Goal: Transaction & Acquisition: Purchase product/service

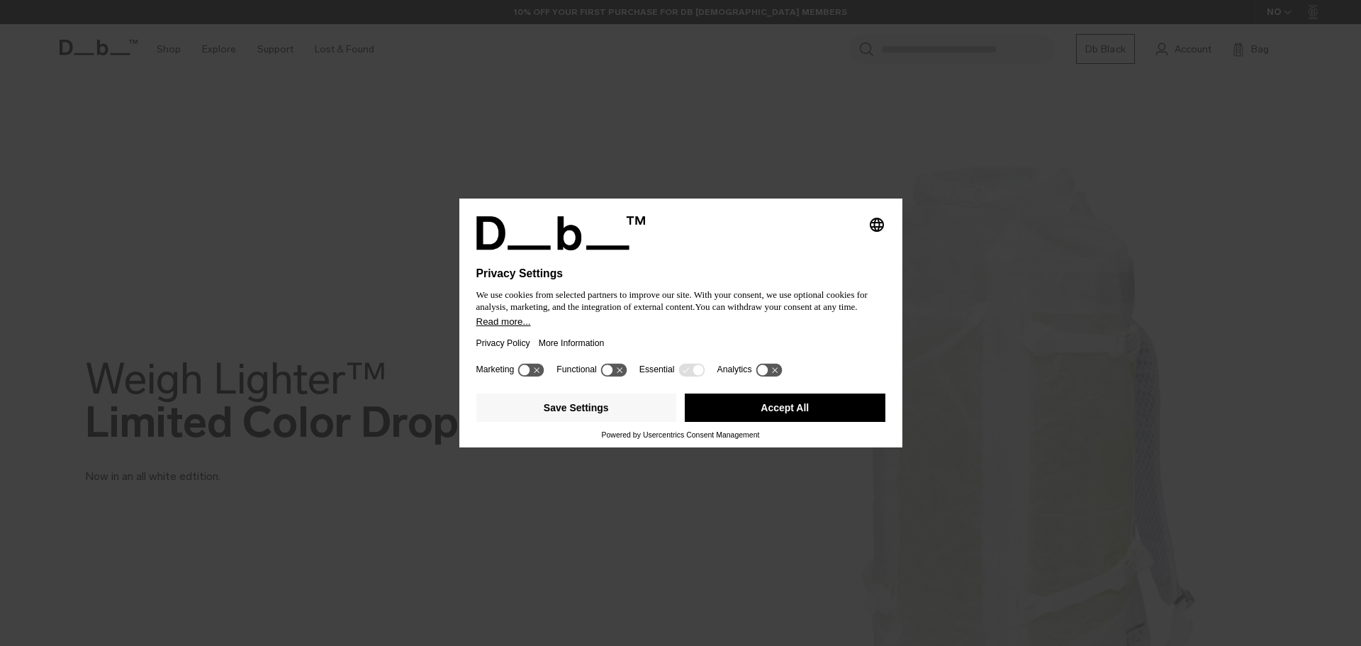
click at [734, 409] on button "Accept All" at bounding box center [785, 407] width 201 height 28
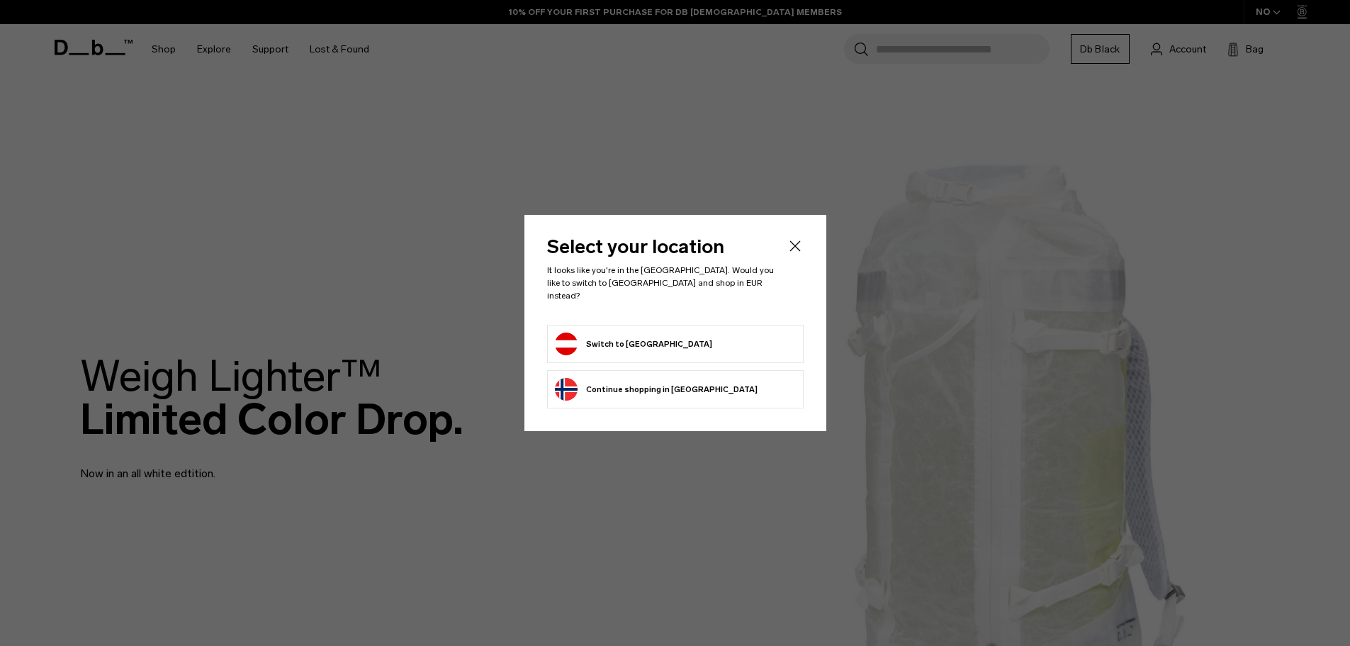
click at [621, 400] on li "Continue browsing Norway store Continue shopping in Norway" at bounding box center [675, 389] width 257 height 38
click at [660, 383] on button "Continue browsing Norway store Continue shopping in Norway" at bounding box center [656, 389] width 203 height 23
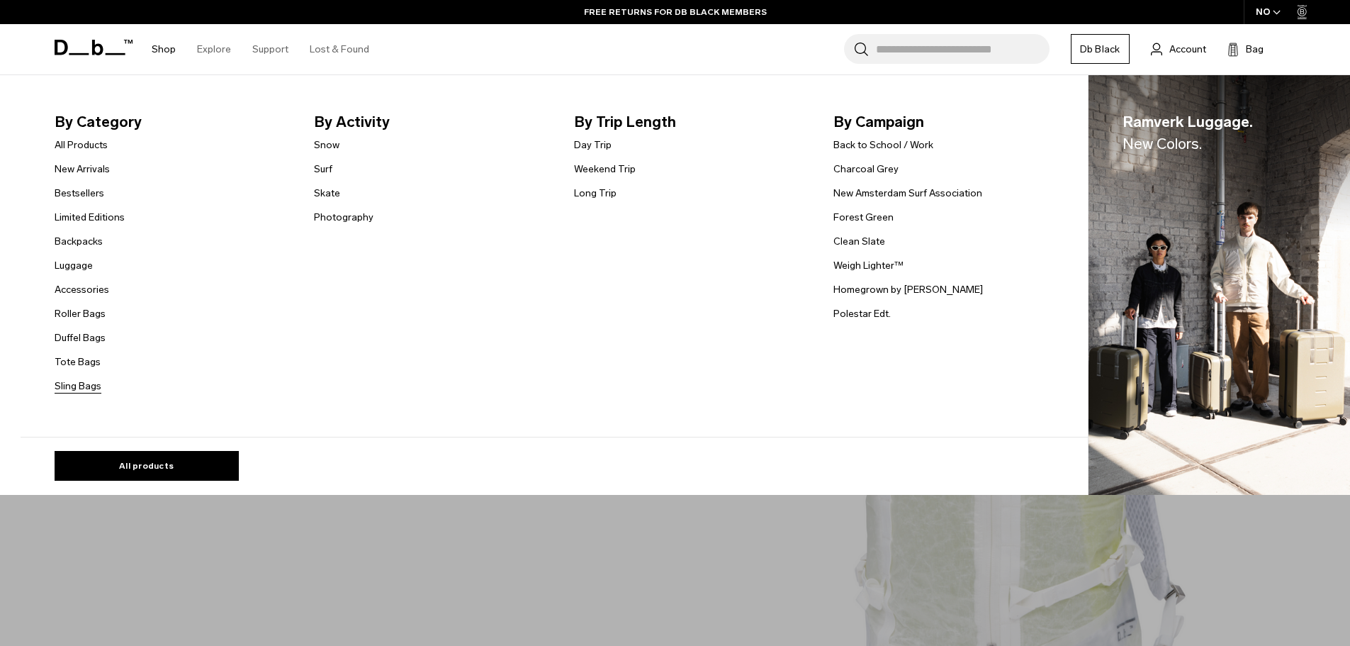
click at [91, 384] on link "Sling Bags" at bounding box center [78, 385] width 47 height 15
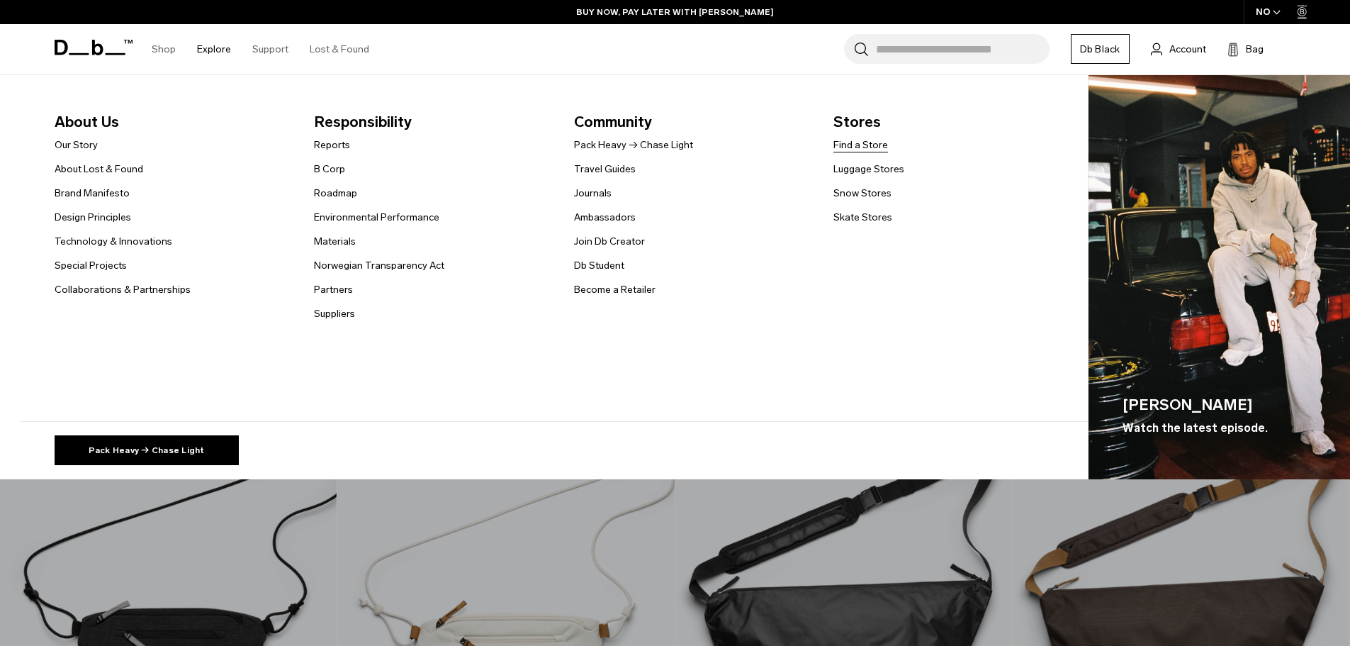
click at [857, 145] on link "Find a Store" at bounding box center [860, 144] width 55 height 15
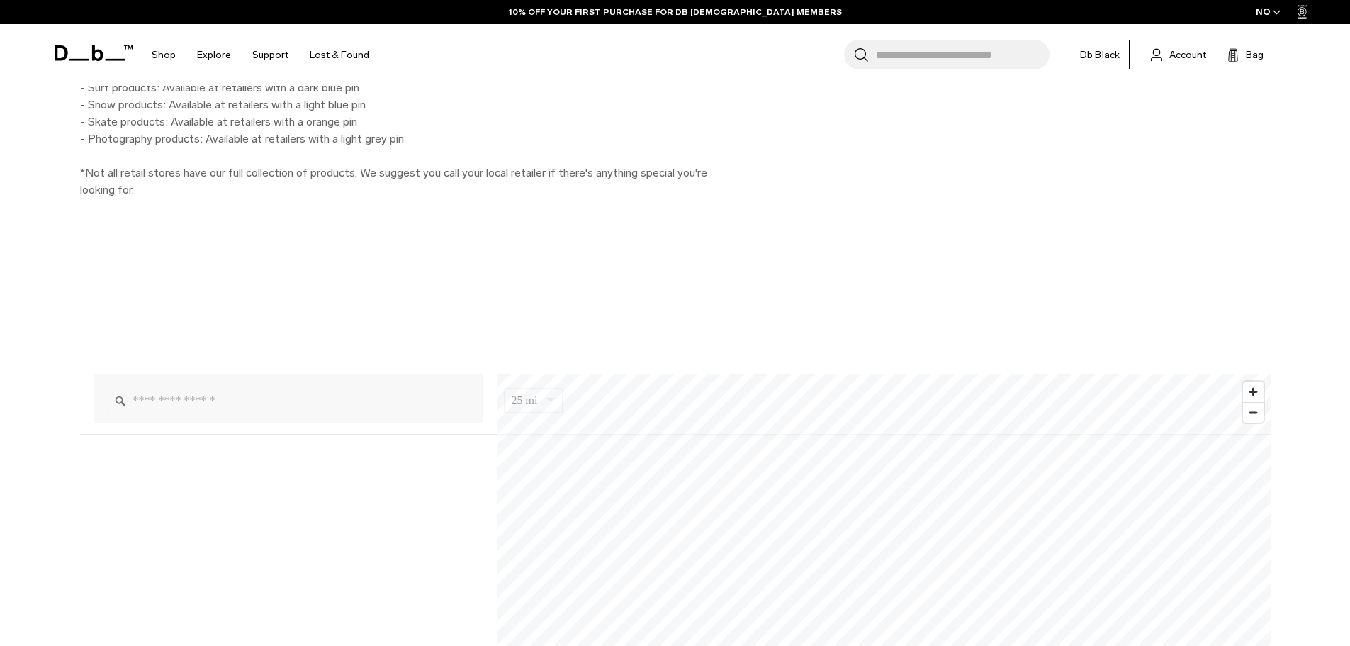
scroll to position [850, 0]
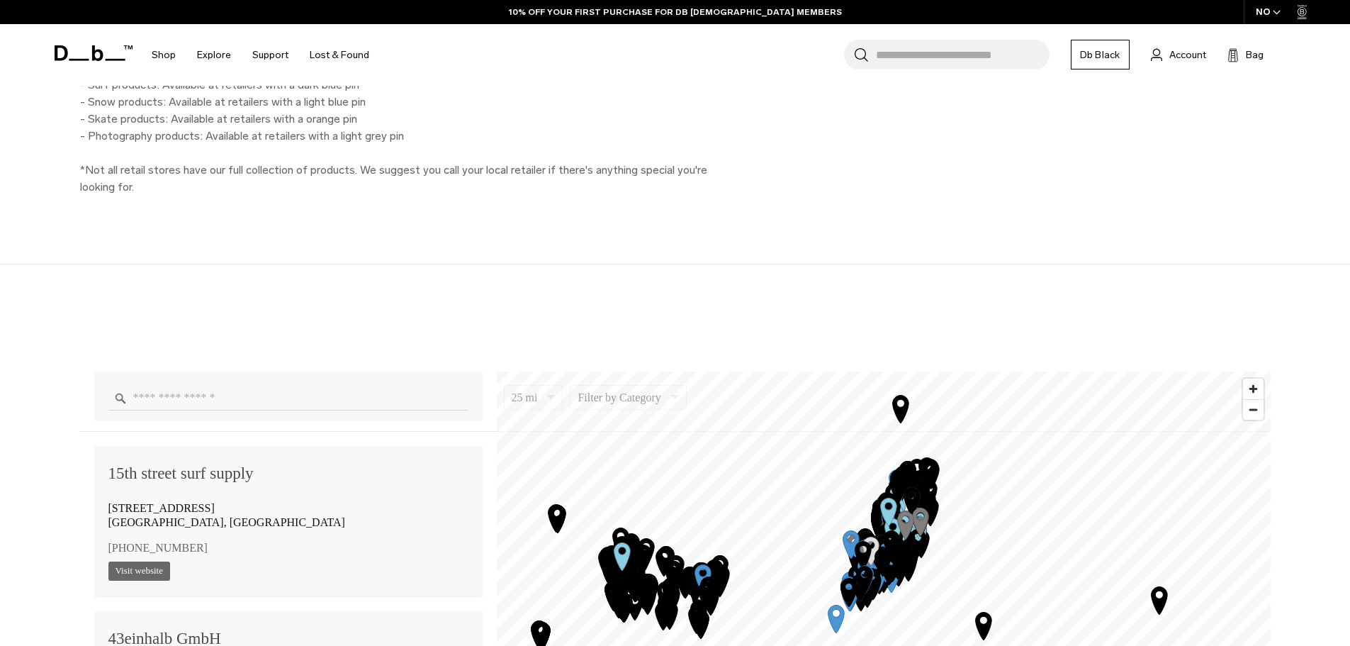
click at [226, 395] on input "Enter a location" at bounding box center [288, 397] width 360 height 25
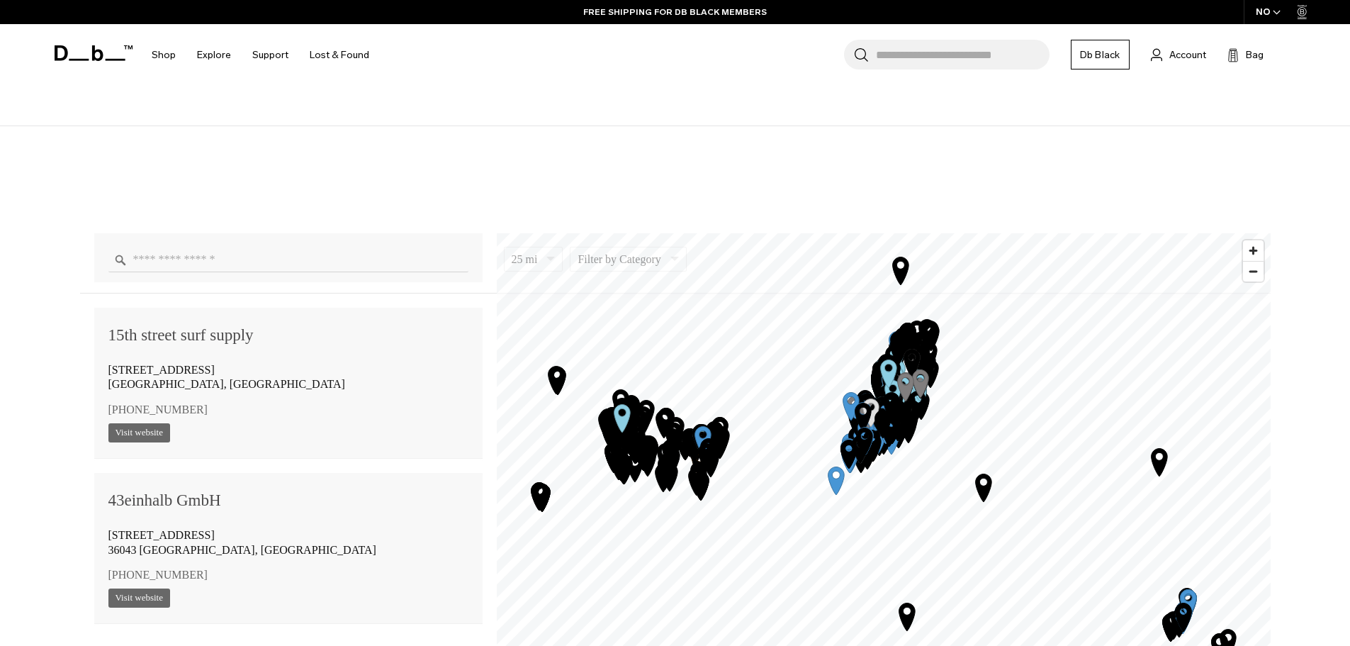
scroll to position [992, 0]
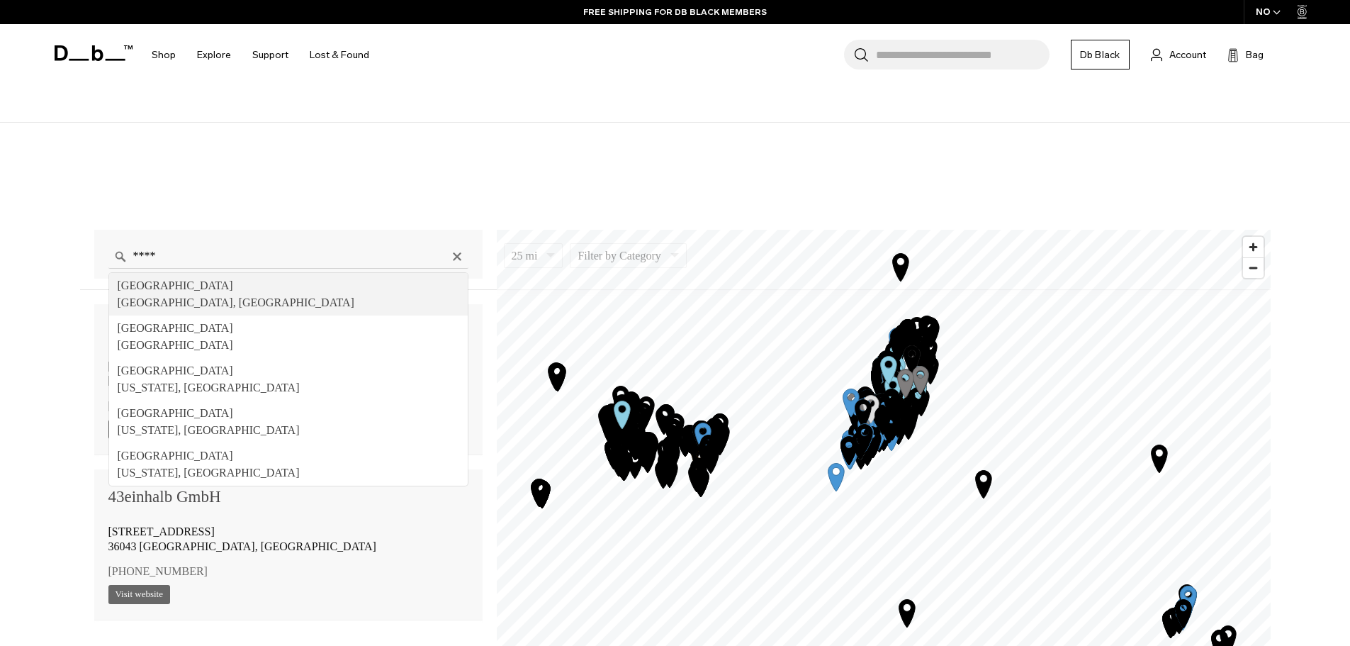
type input "**********"
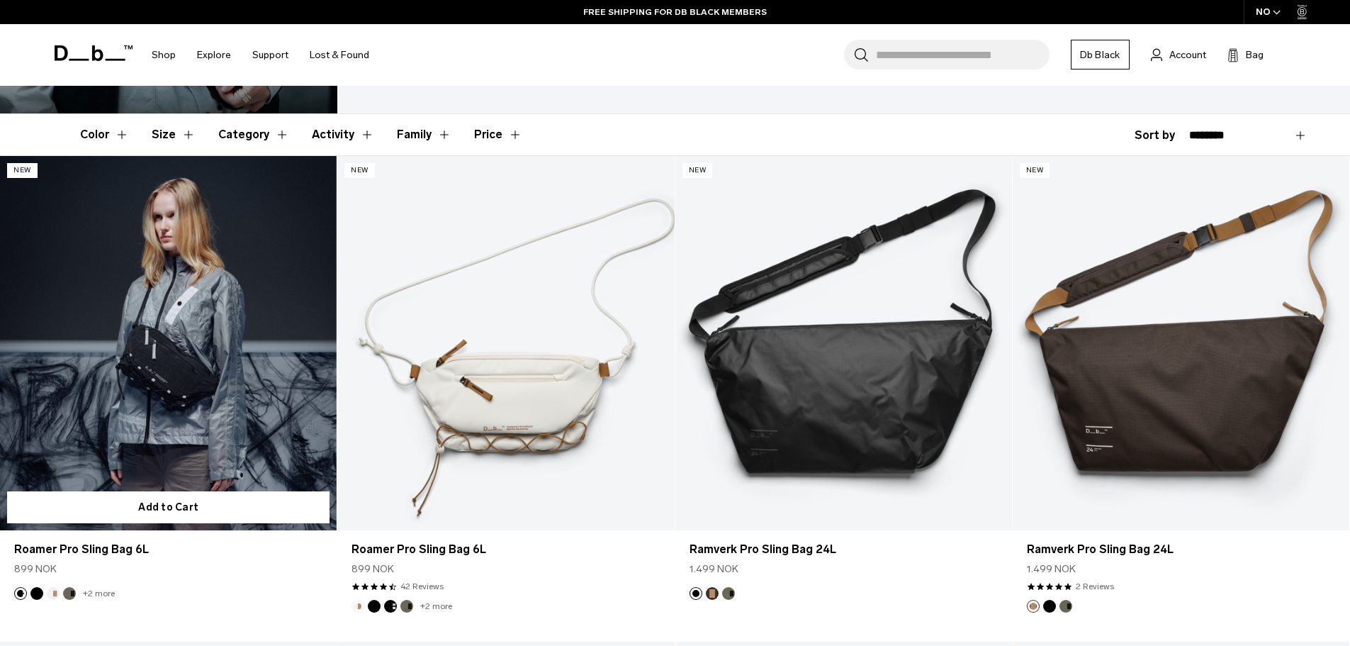
scroll to position [283, 0]
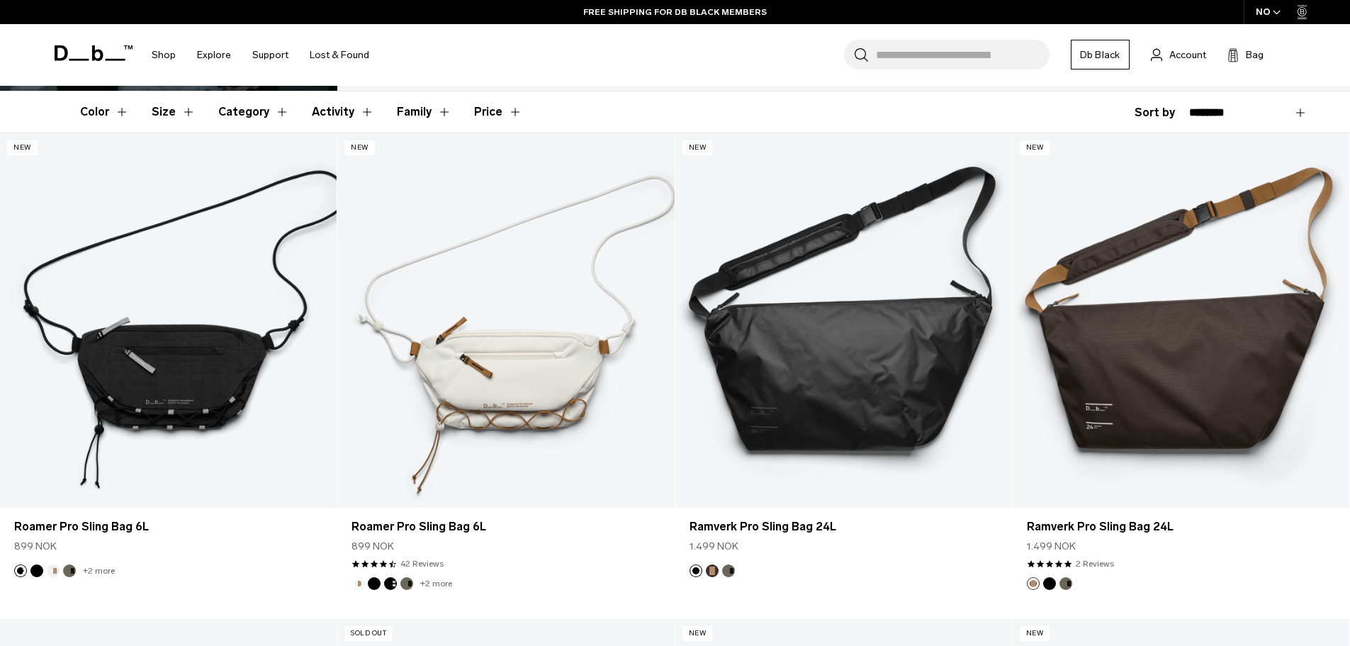
click at [158, 103] on button "Size" at bounding box center [174, 111] width 44 height 41
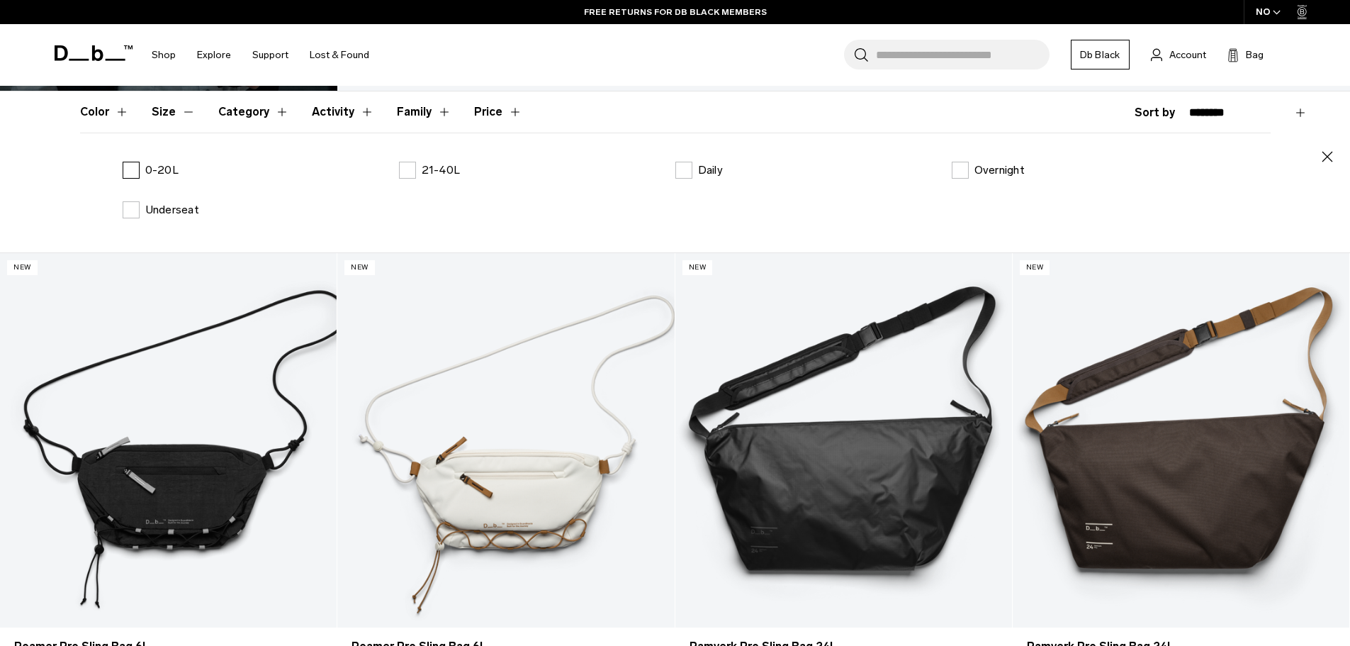
click at [161, 166] on p "0-20L" at bounding box center [161, 170] width 33 height 17
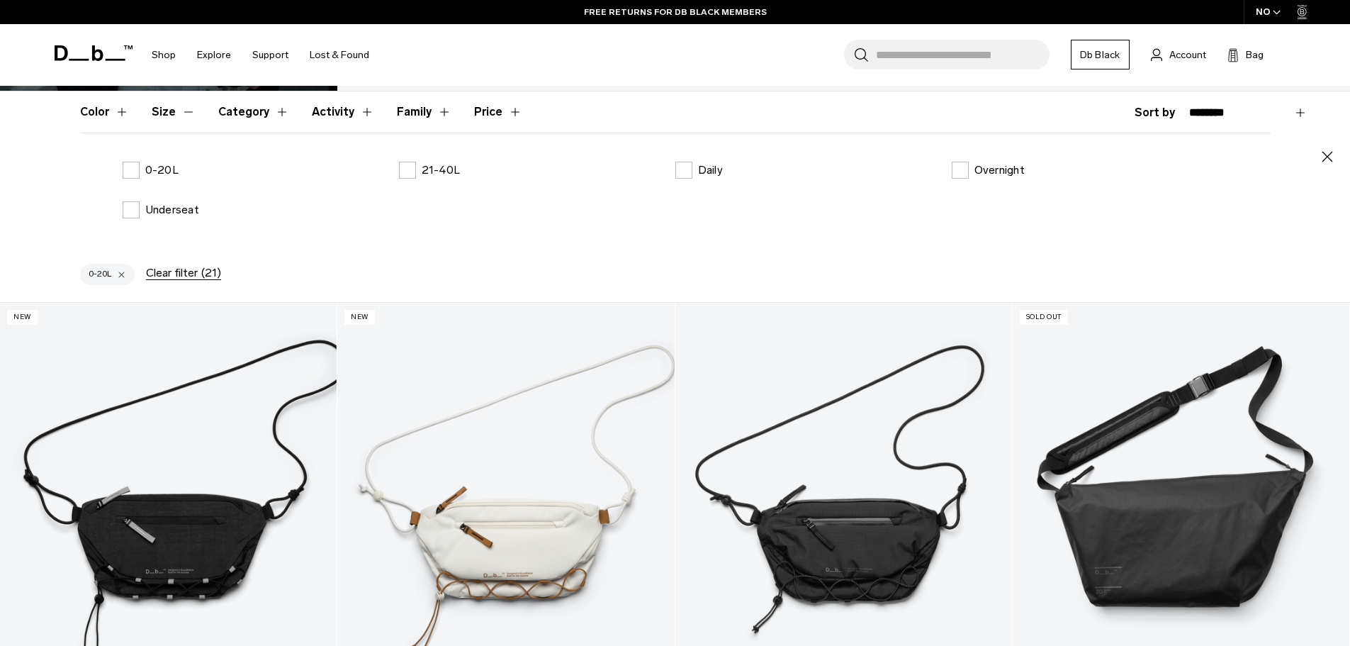
click at [347, 108] on button "Activity" at bounding box center [343, 111] width 62 height 41
click at [685, 168] on label "Travel" at bounding box center [702, 170] width 55 height 17
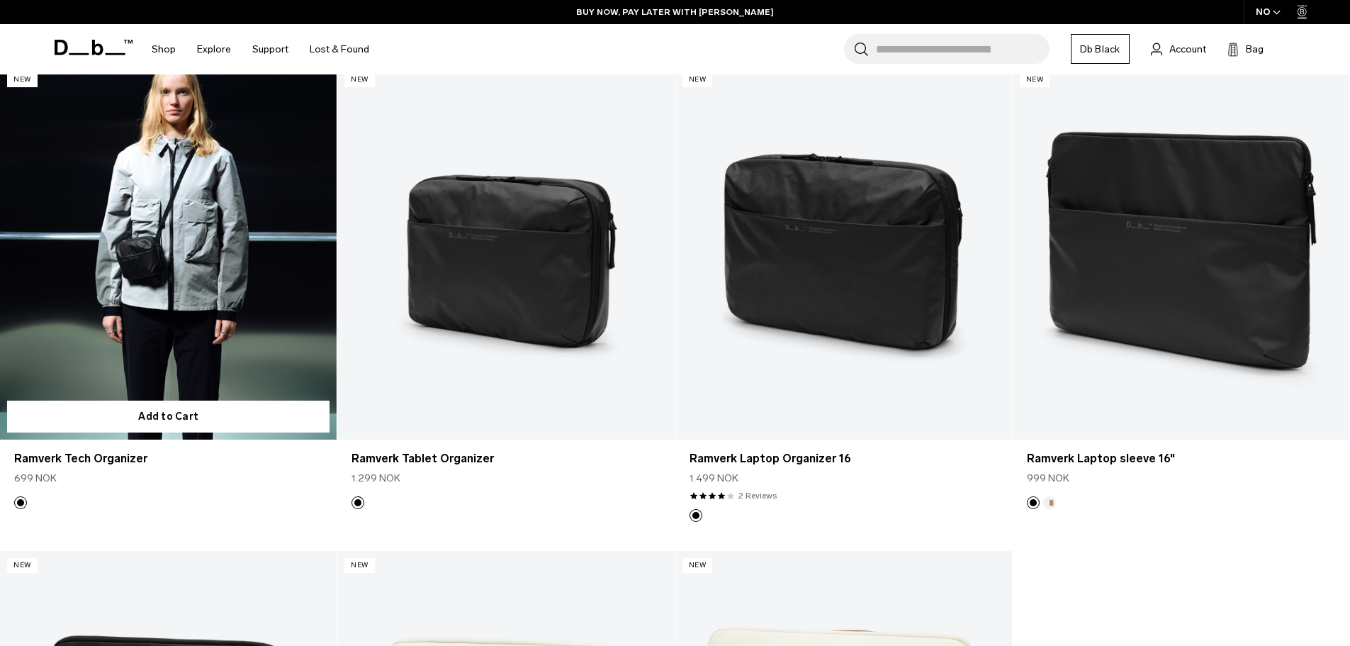
scroll to position [496, 0]
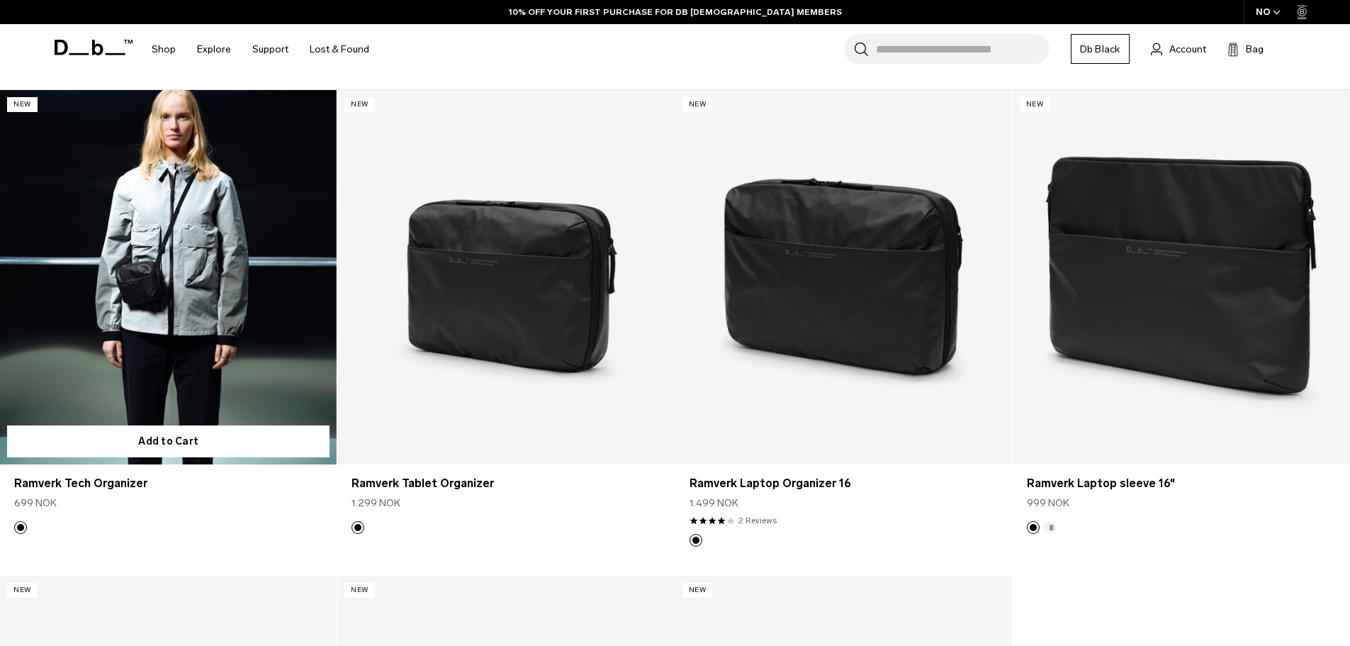
click at [183, 266] on link "Ramverk Tech Organizer" at bounding box center [168, 277] width 337 height 374
